Goal: Task Accomplishment & Management: Use online tool/utility

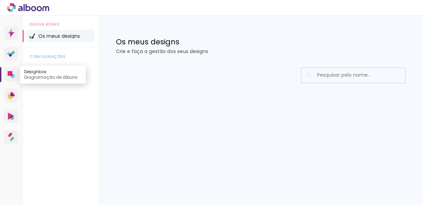
click at [18, 79] on link "Designbox Diagramação de álbuns" at bounding box center [11, 74] width 14 height 14
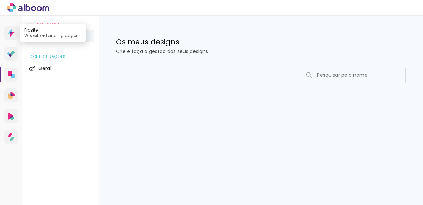
click at [11, 33] on icon at bounding box center [11, 32] width 2 height 1
